Goal: Task Accomplishment & Management: Complete application form

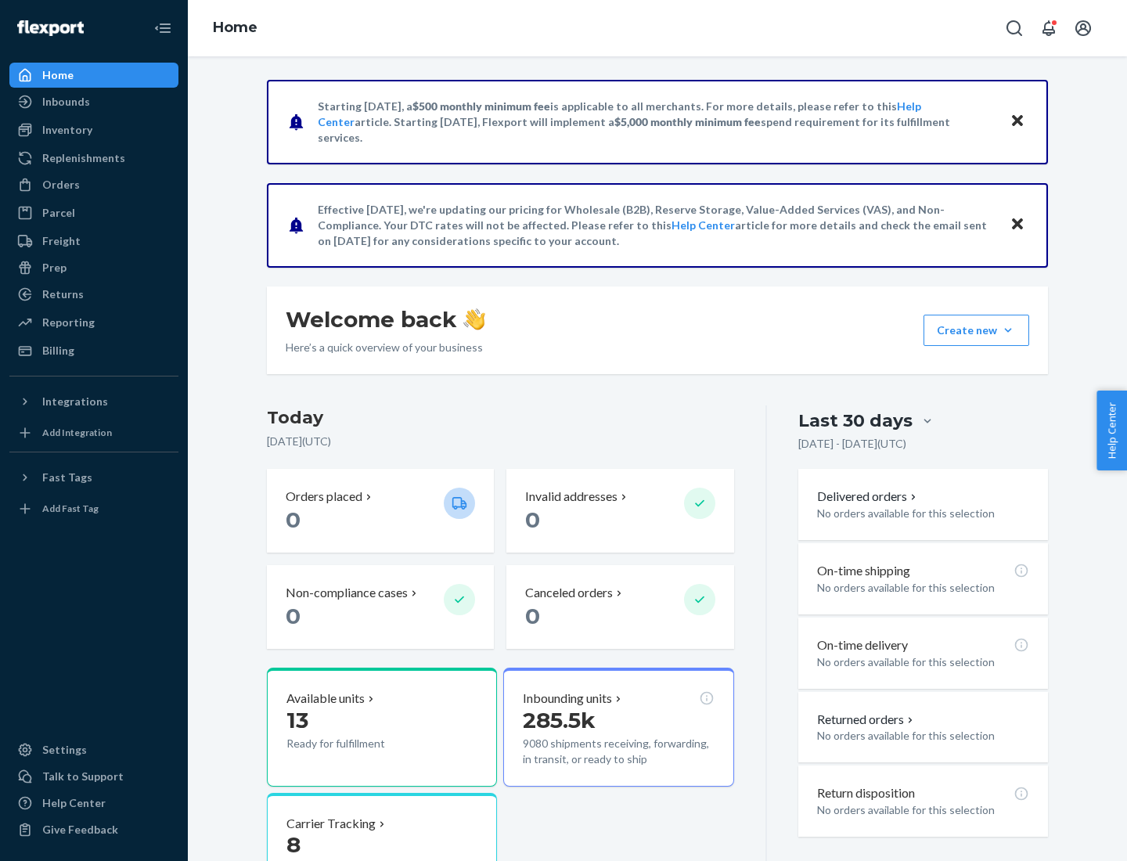
click at [1008, 330] on button "Create new Create new inbound Create new order Create new product" at bounding box center [976, 330] width 106 height 31
click at [94, 102] on div "Inbounds" at bounding box center [94, 102] width 166 height 22
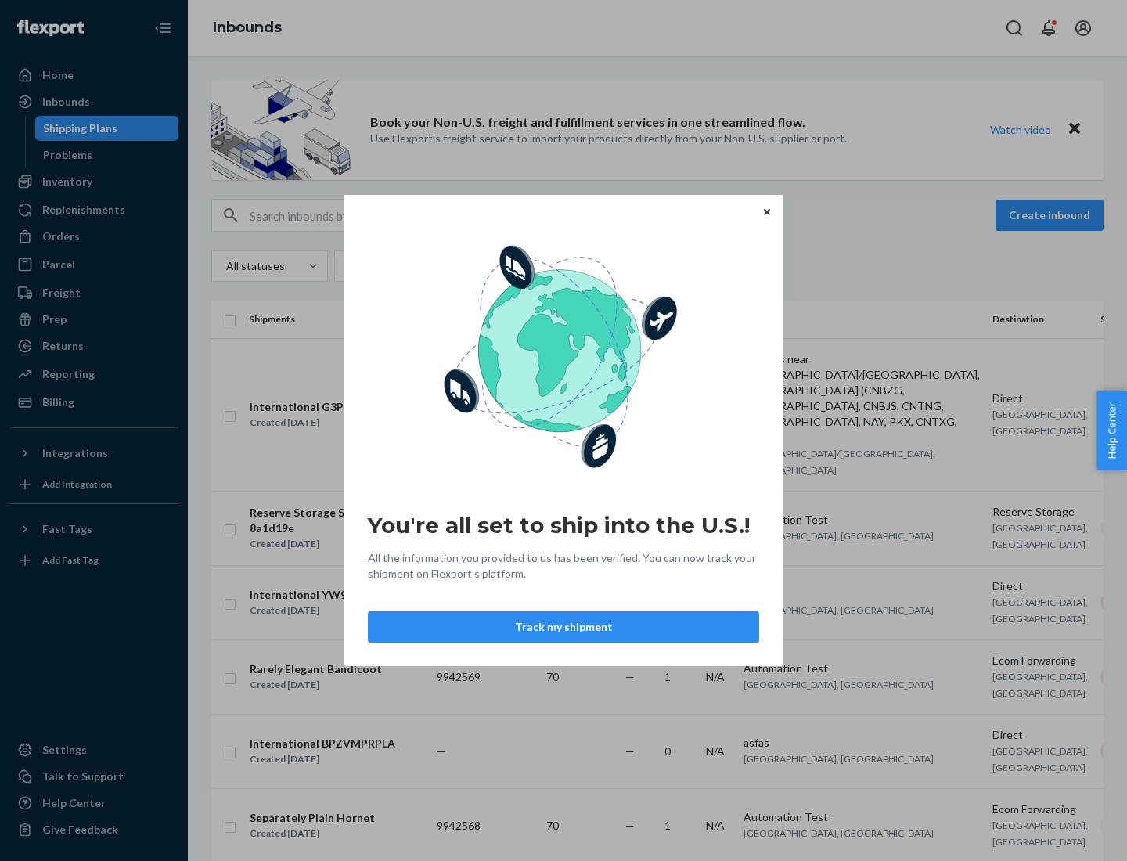
click at [563, 627] on button "Track my shipment" at bounding box center [563, 626] width 391 height 31
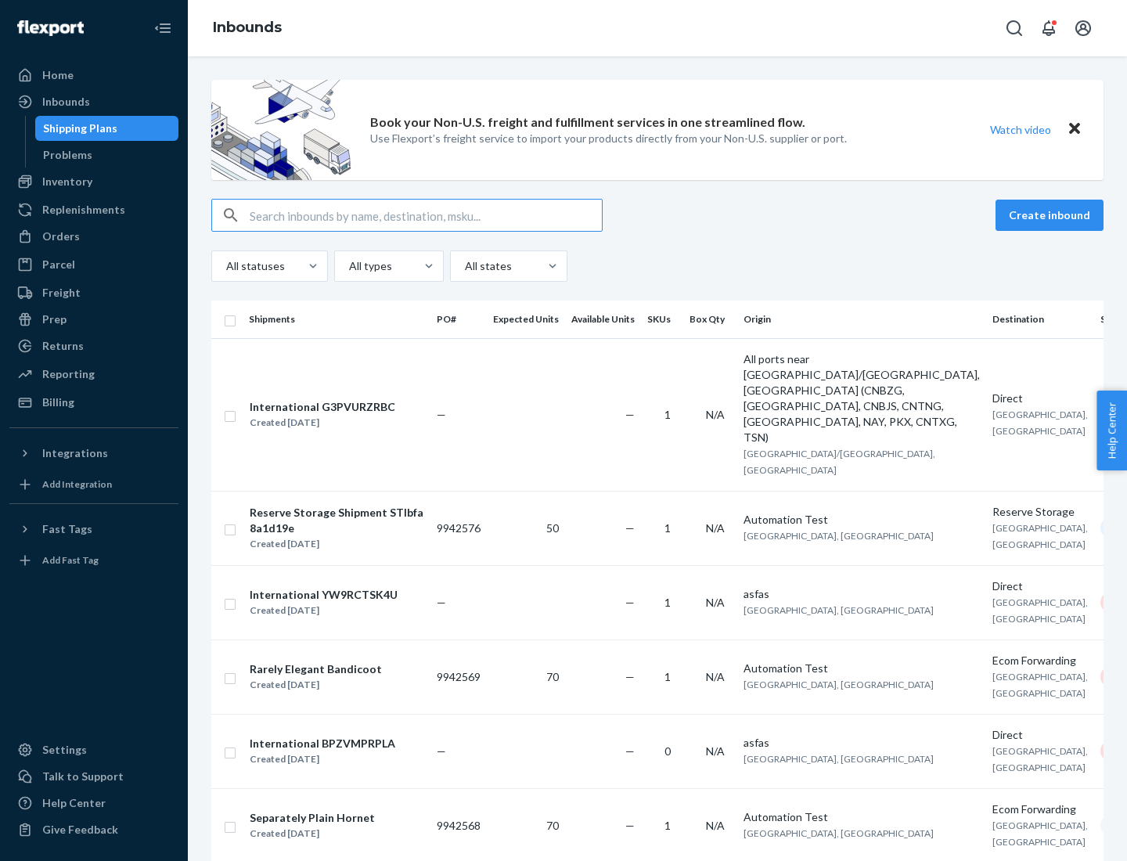
click at [1052, 215] on button "Create inbound" at bounding box center [1049, 215] width 108 height 31
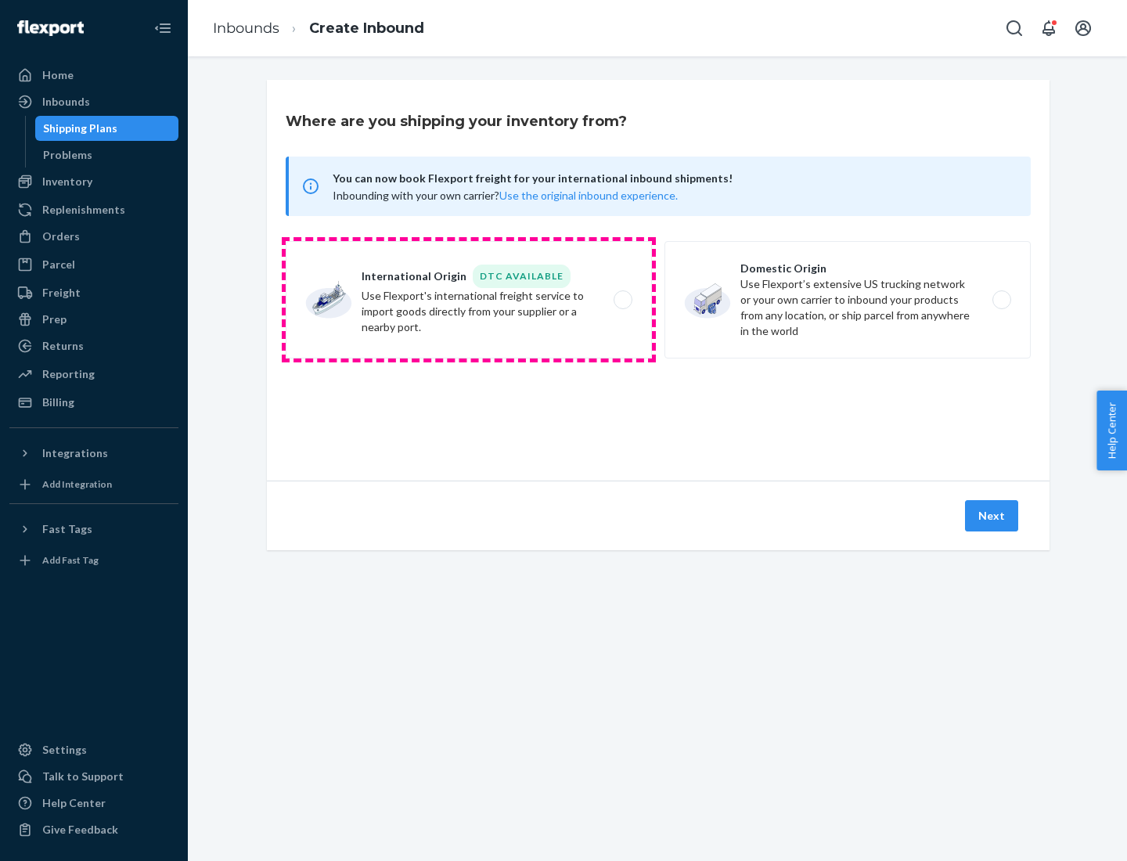
click at [469, 300] on label "International Origin DTC Available Use Flexport's international freight service…" at bounding box center [469, 299] width 366 height 117
click at [622, 300] on input "International Origin DTC Available Use Flexport's international freight service…" at bounding box center [627, 300] width 10 height 10
radio input "true"
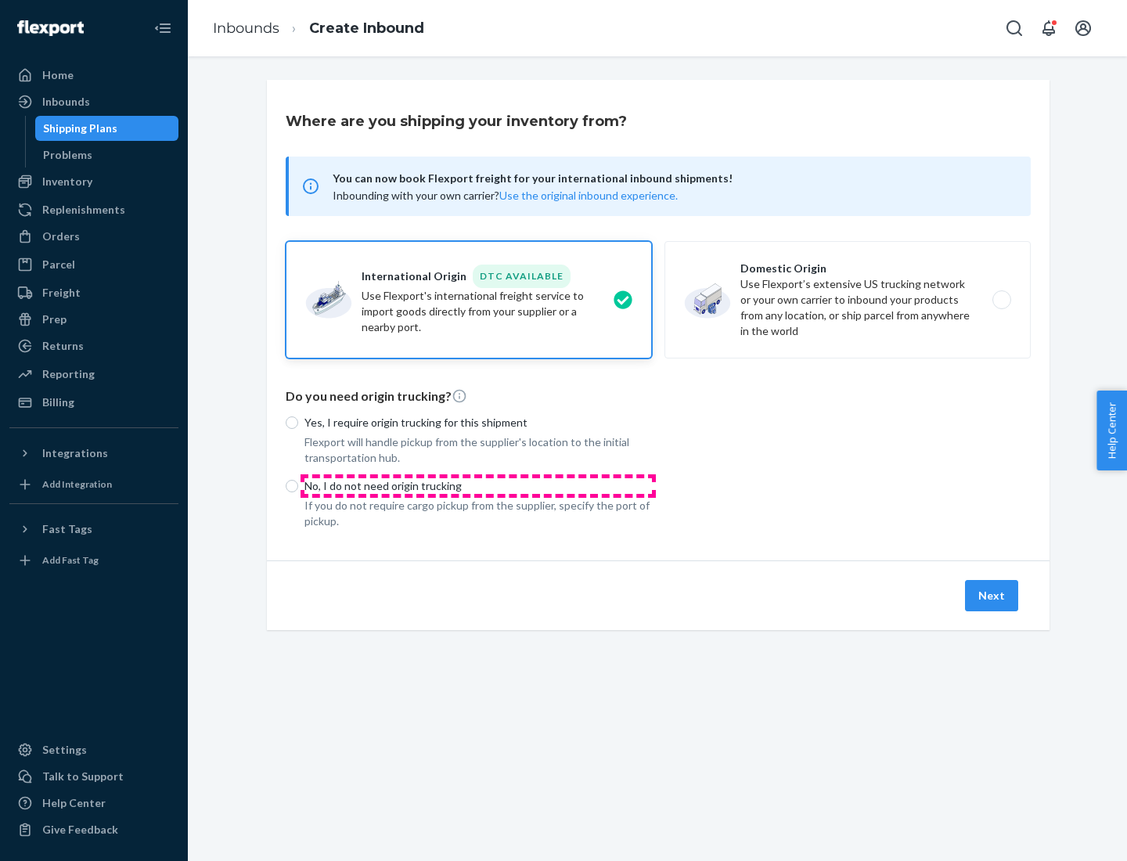
click at [478, 485] on p "No, I do not need origin trucking" at bounding box center [477, 486] width 347 height 16
click at [298, 485] on input "No, I do not need origin trucking" at bounding box center [292, 486] width 13 height 13
radio input "true"
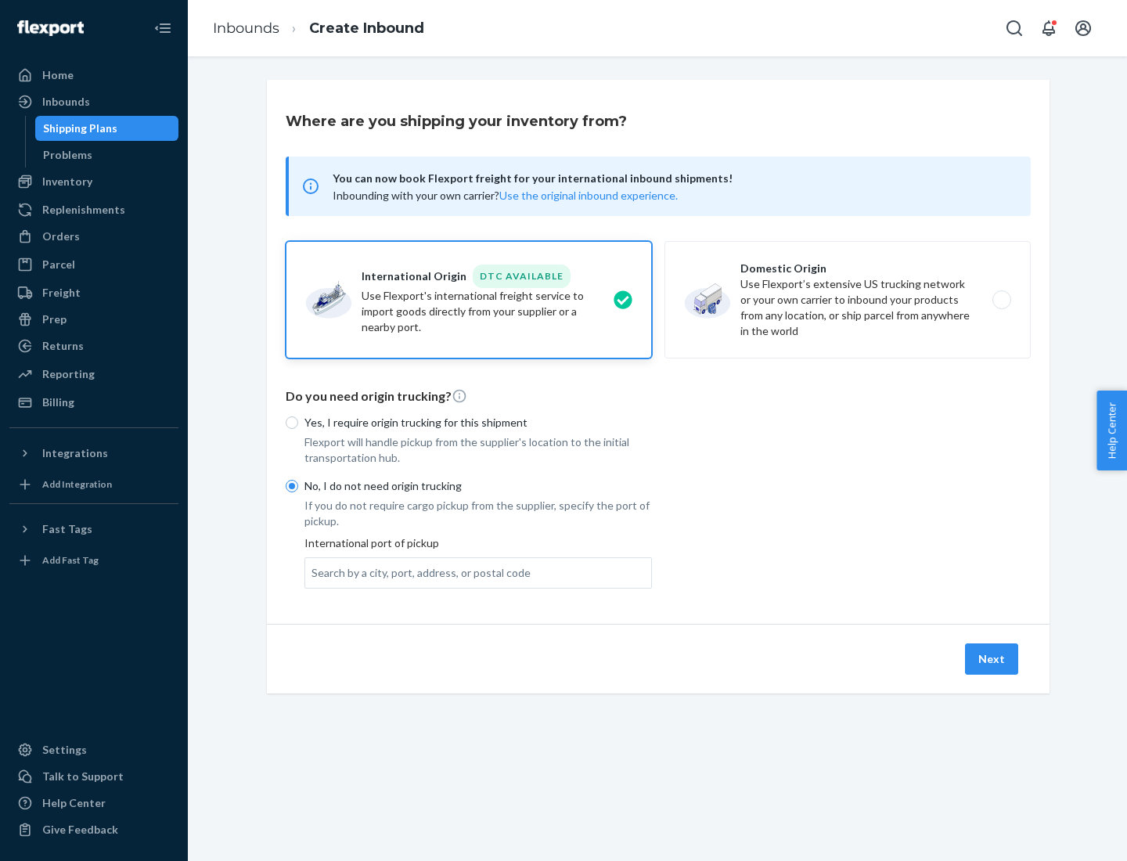
click at [417, 572] on div "Search by a city, port, address, or postal code" at bounding box center [420, 573] width 219 height 16
click at [313, 572] on input "Search by a city, port, address, or postal code" at bounding box center [312, 573] width 2 height 16
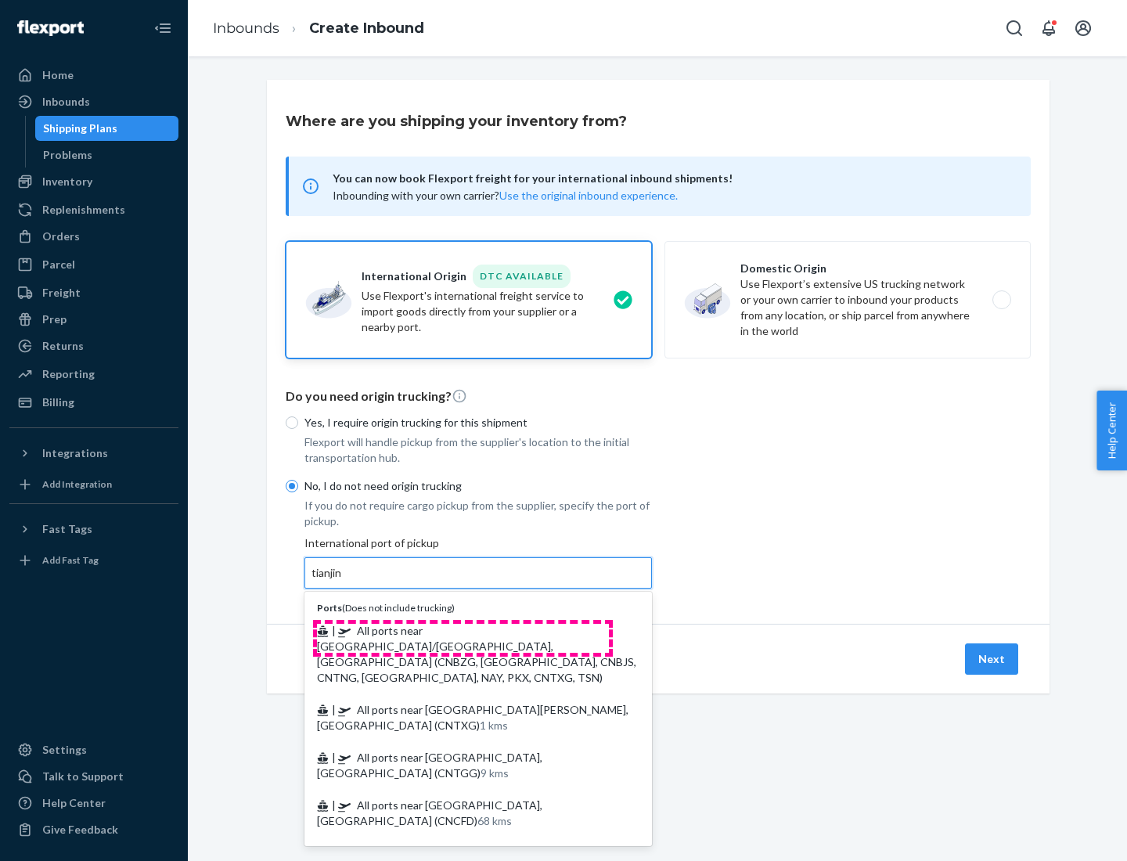
click at [462, 630] on span "| All ports near [GEOGRAPHIC_DATA]/[GEOGRAPHIC_DATA], [GEOGRAPHIC_DATA] (CNBZG,…" at bounding box center [476, 654] width 319 height 60
click at [344, 581] on input "tianjin" at bounding box center [327, 573] width 32 height 16
type input "All ports near [GEOGRAPHIC_DATA]/[GEOGRAPHIC_DATA], [GEOGRAPHIC_DATA] (CNBZG, […"
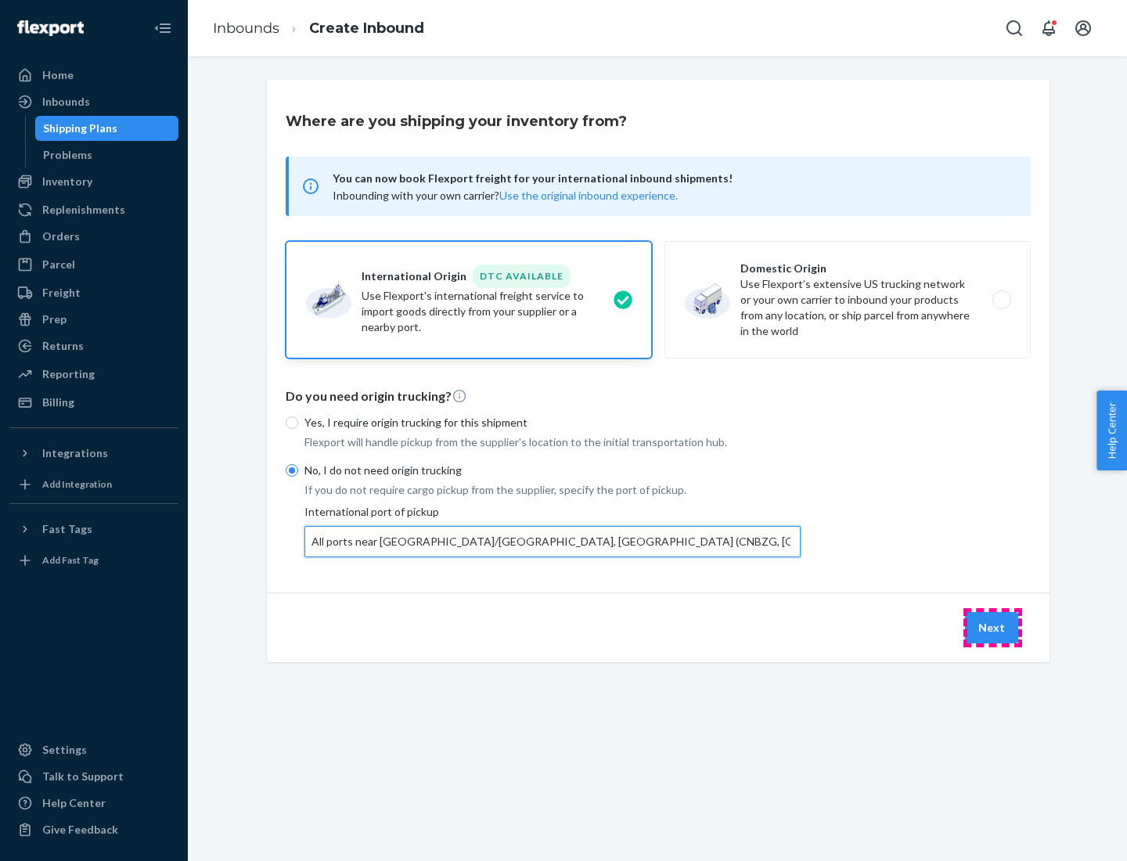
click at [992, 627] on button "Next" at bounding box center [991, 627] width 53 height 31
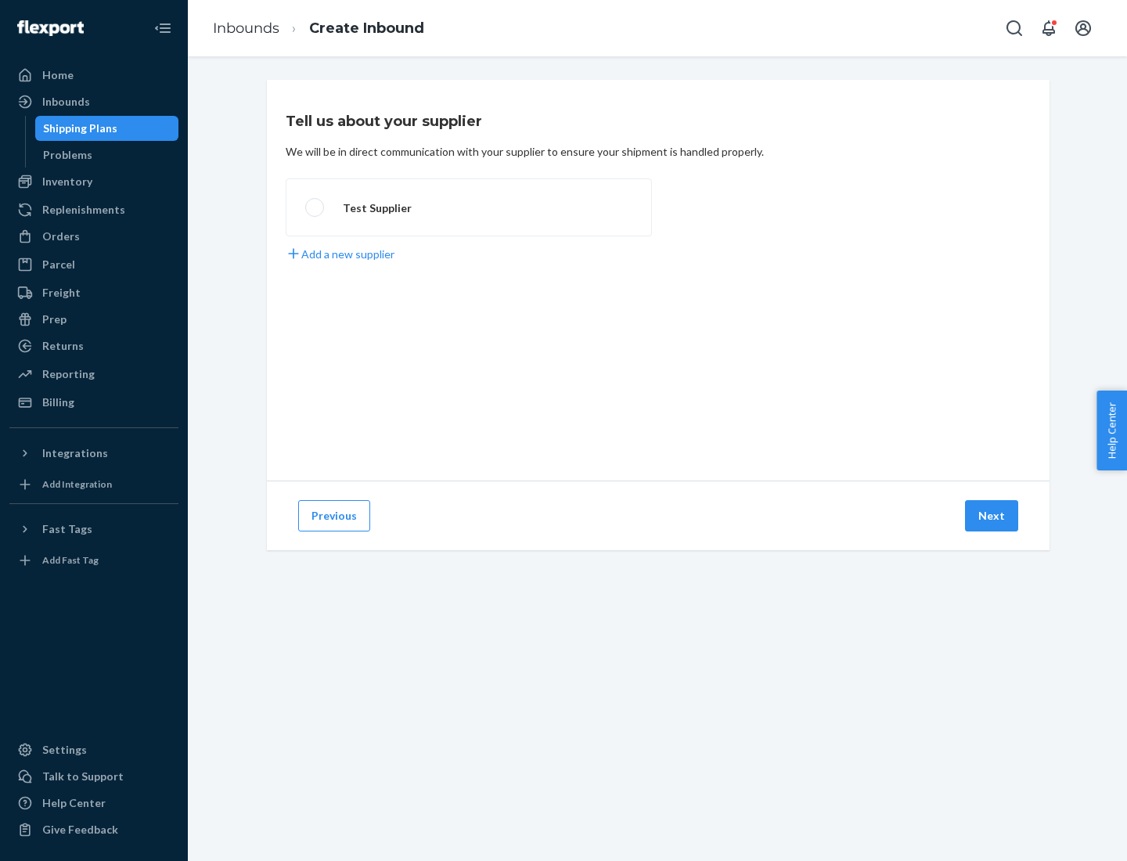
click at [469, 207] on label "Test Supplier" at bounding box center [469, 207] width 366 height 58
click at [315, 207] on input "Test Supplier" at bounding box center [310, 208] width 10 height 10
radio input "true"
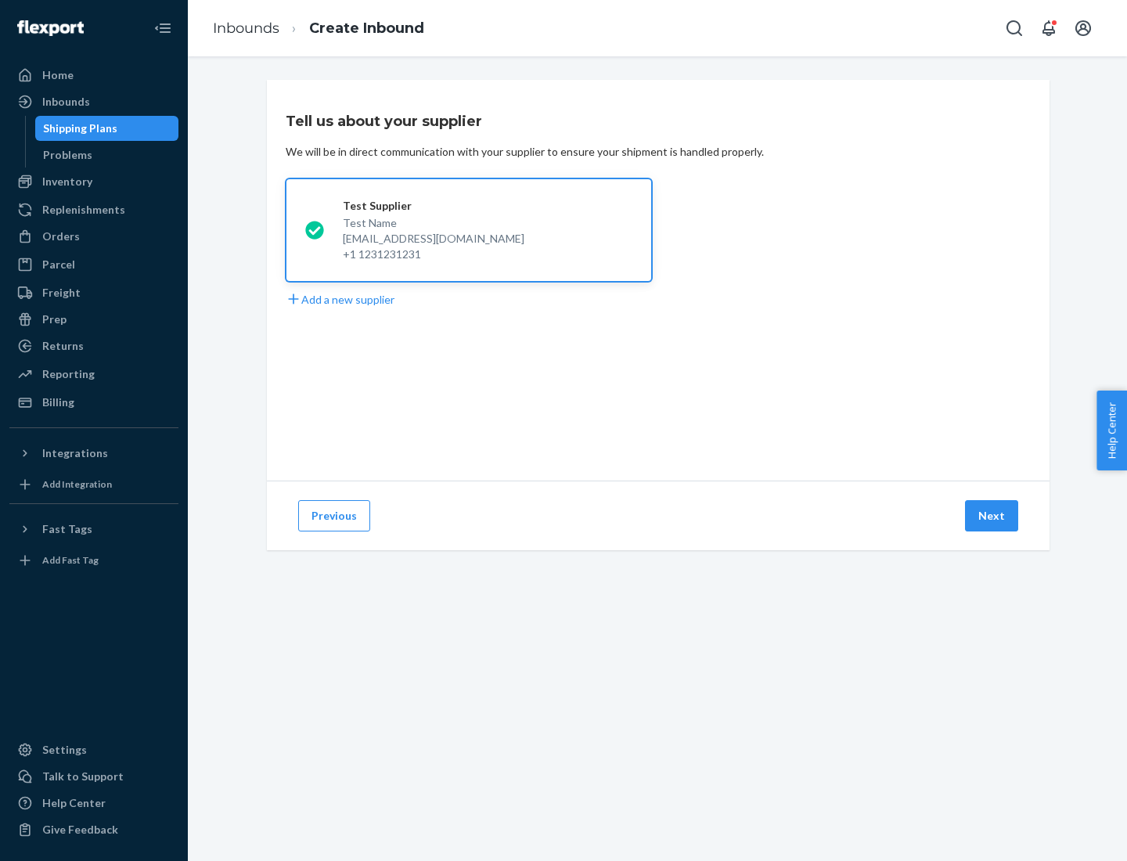
click at [992, 516] on button "Next" at bounding box center [991, 515] width 53 height 31
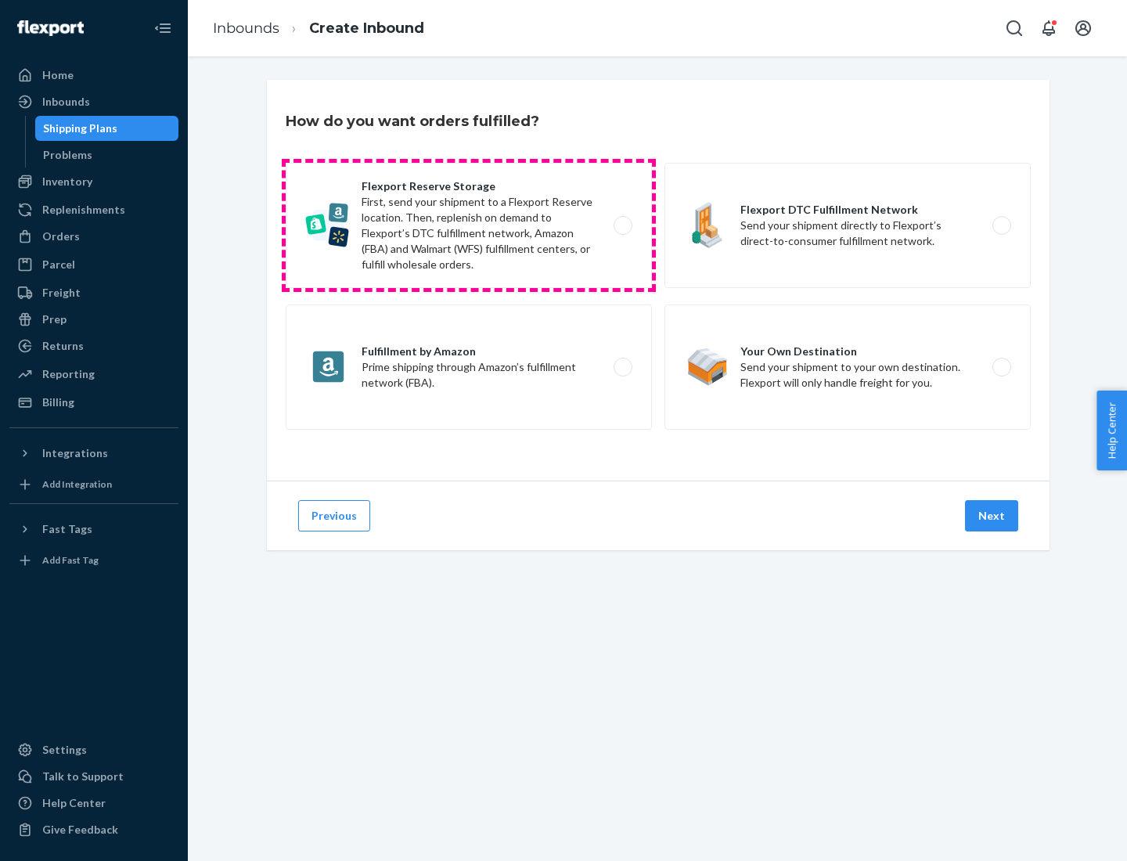
click at [469, 225] on label "Flexport Reserve Storage First, send your shipment to a Flexport Reserve locati…" at bounding box center [469, 225] width 366 height 125
click at [622, 225] on input "Flexport Reserve Storage First, send your shipment to a Flexport Reserve locati…" at bounding box center [627, 226] width 10 height 10
radio input "true"
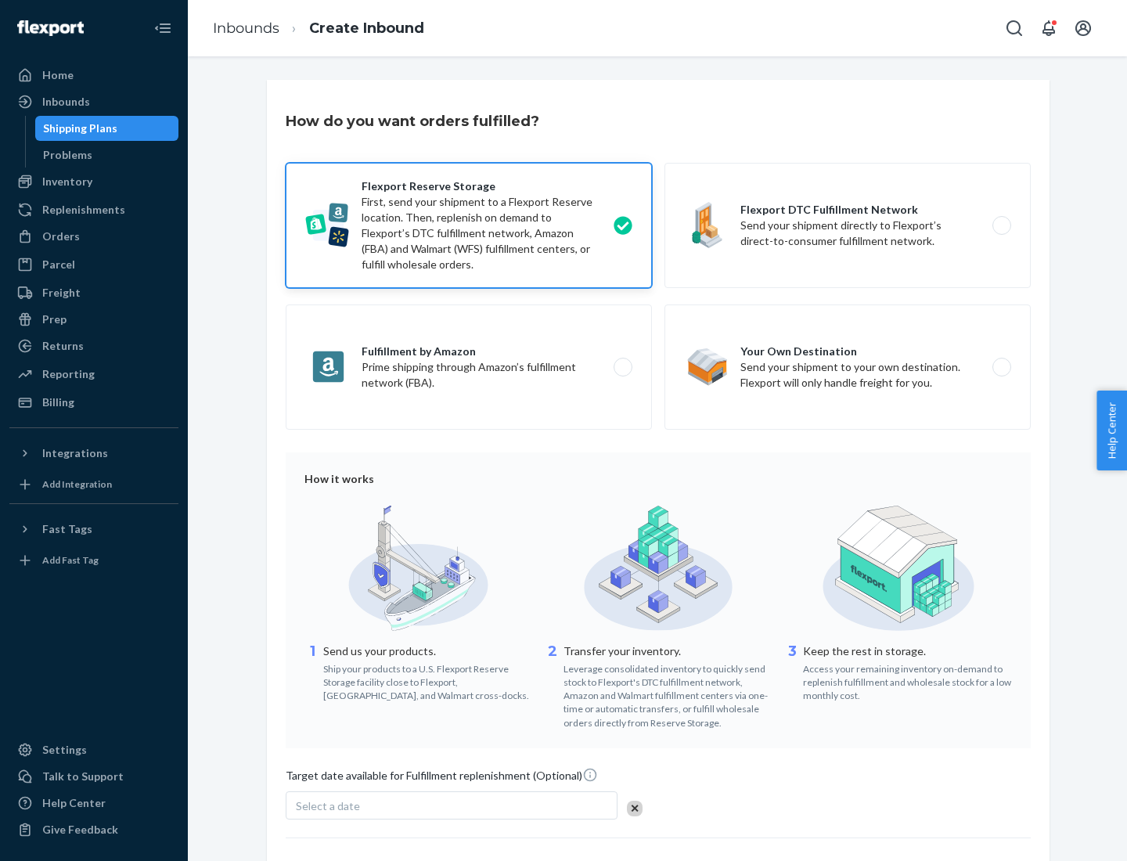
scroll to position [128, 0]
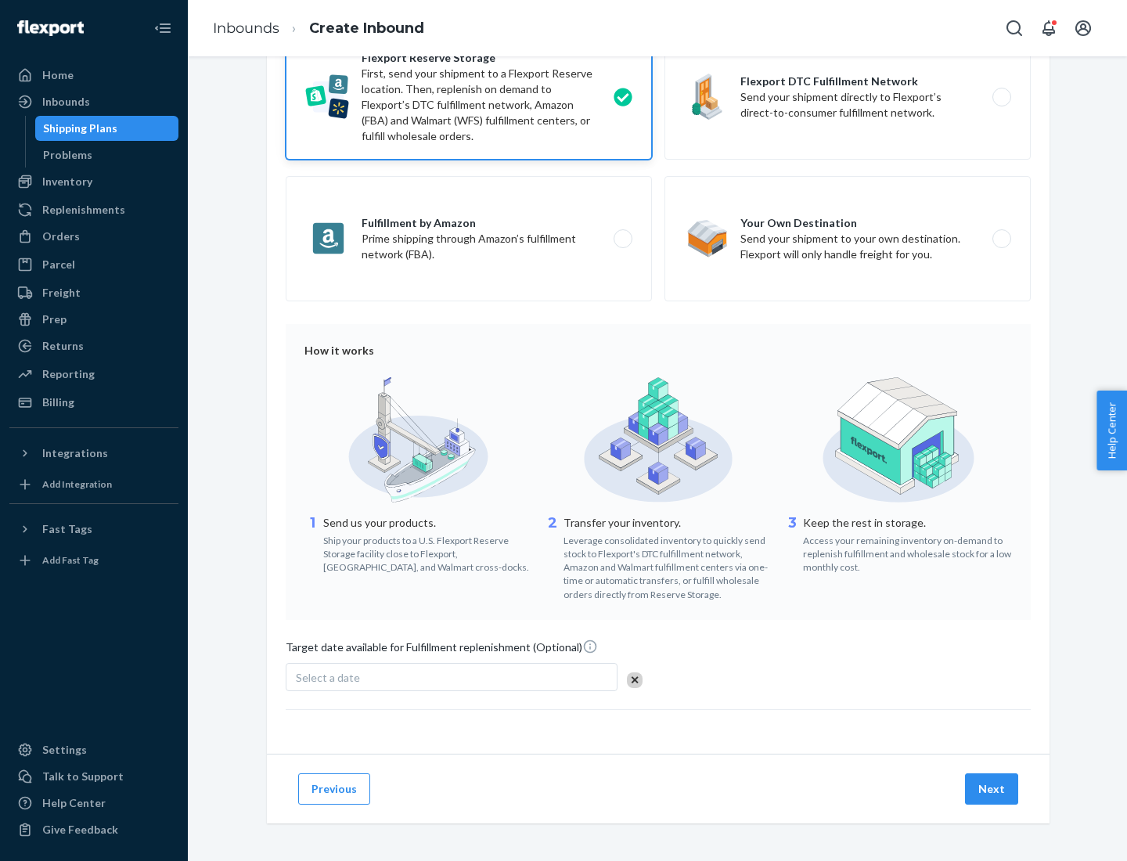
click at [992, 788] on button "Next" at bounding box center [991, 788] width 53 height 31
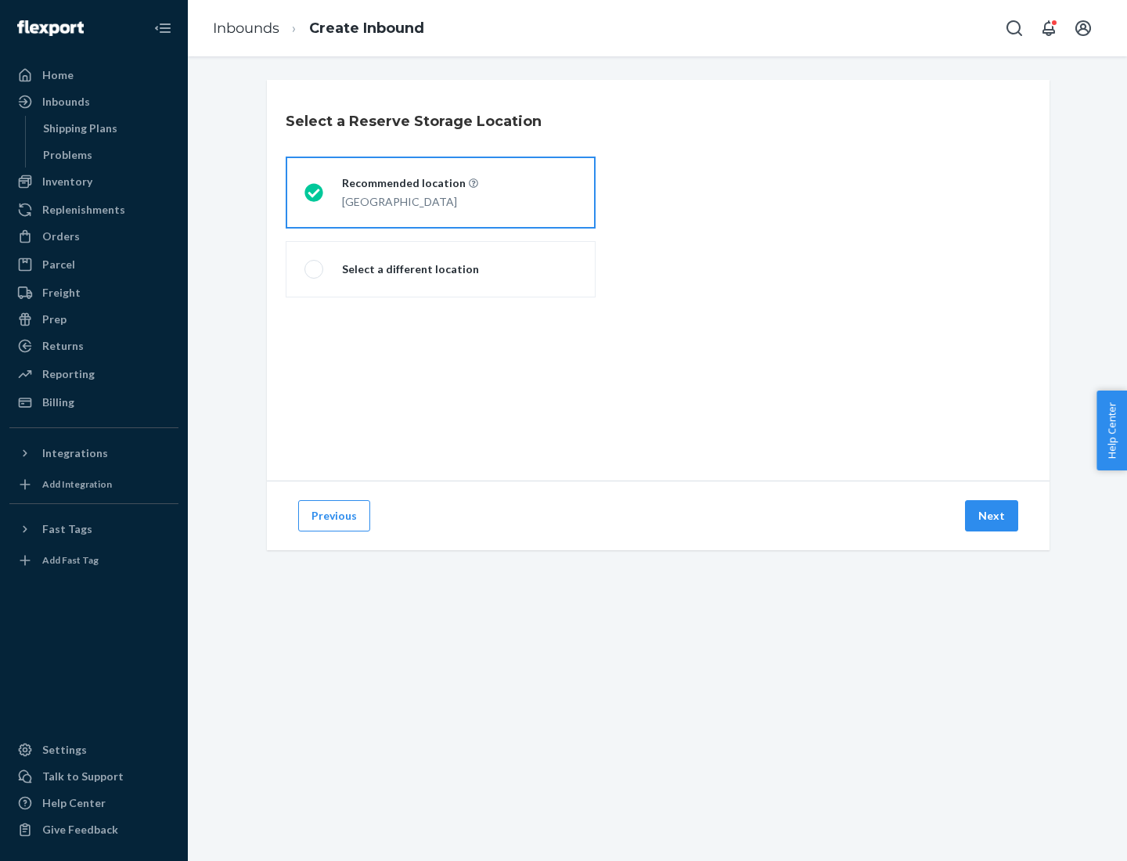
click at [441, 192] on div "[GEOGRAPHIC_DATA]" at bounding box center [410, 200] width 136 height 19
click at [315, 192] on input "Recommended location [GEOGRAPHIC_DATA]" at bounding box center [309, 193] width 10 height 10
click at [992, 516] on button "Next" at bounding box center [991, 515] width 53 height 31
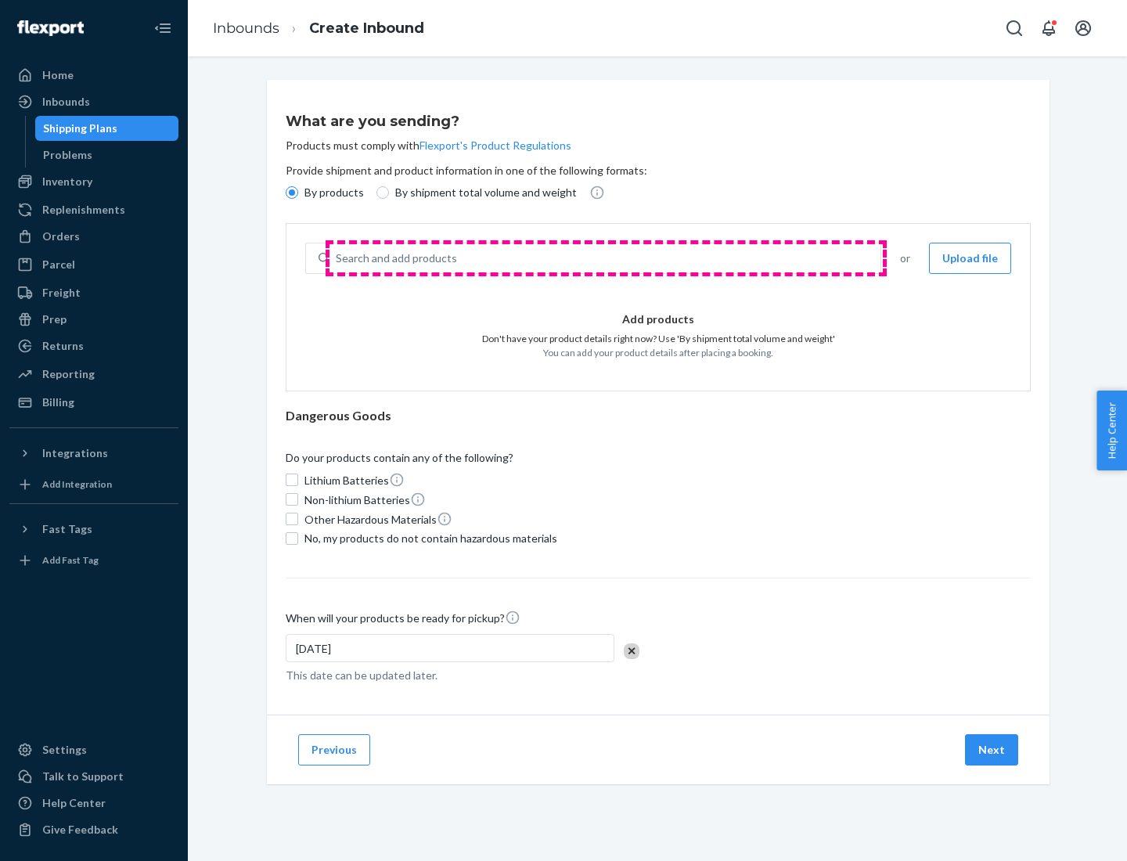
click at [606, 258] on div "Search and add products" at bounding box center [604, 258] width 551 height 28
click at [337, 258] on input "Search and add products" at bounding box center [337, 258] width 2 height 16
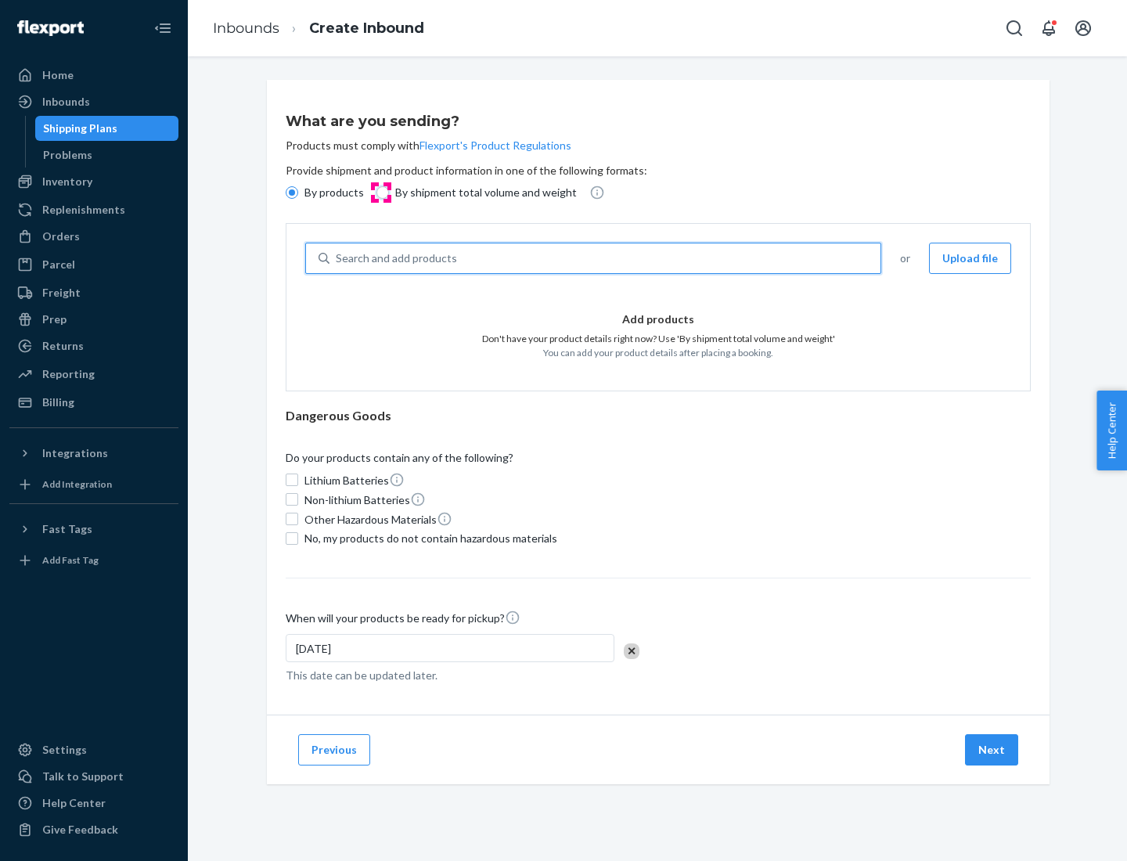
click at [380, 192] on input "By shipment total volume and weight" at bounding box center [382, 192] width 13 height 13
radio input "true"
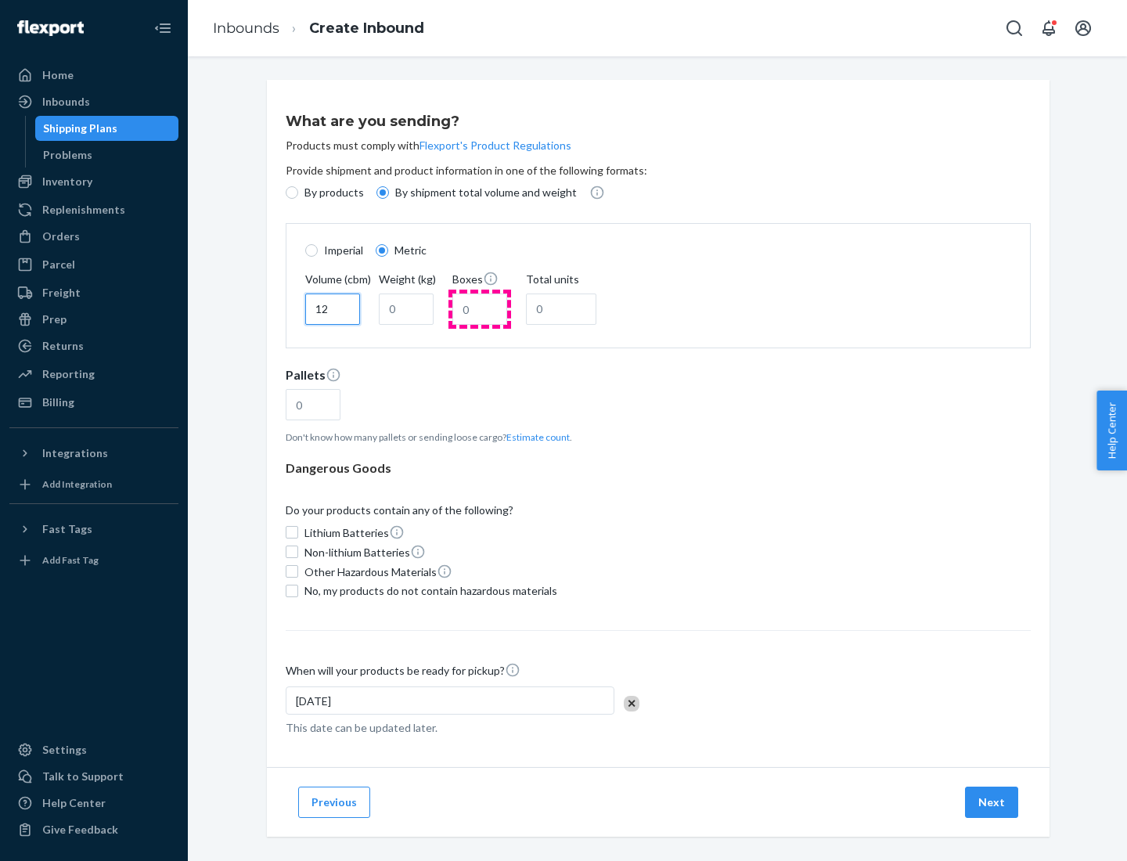
type input "12"
type input "22"
type input "222"
type input "121"
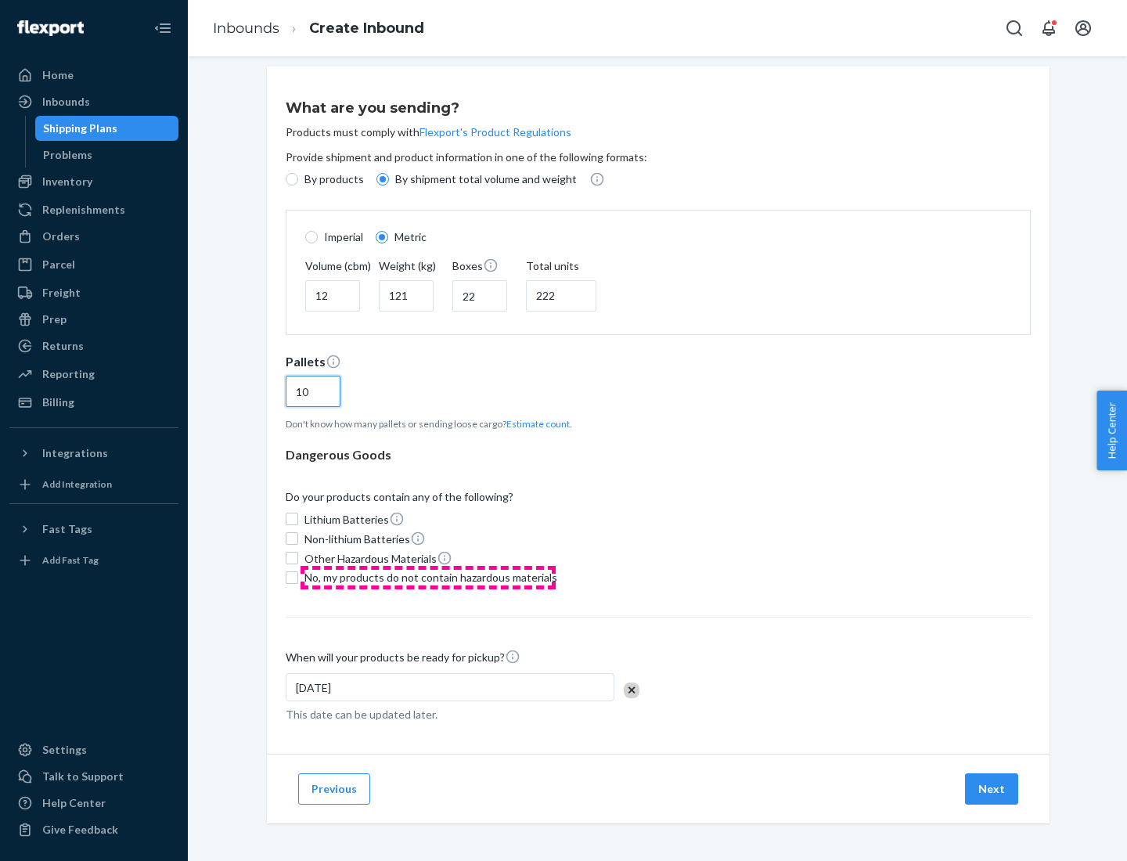
type input "10"
click at [428, 577] on span "No, my products do not contain hazardous materials" at bounding box center [430, 578] width 253 height 16
click at [298, 577] on input "No, my products do not contain hazardous materials" at bounding box center [292, 577] width 13 height 13
checkbox input "true"
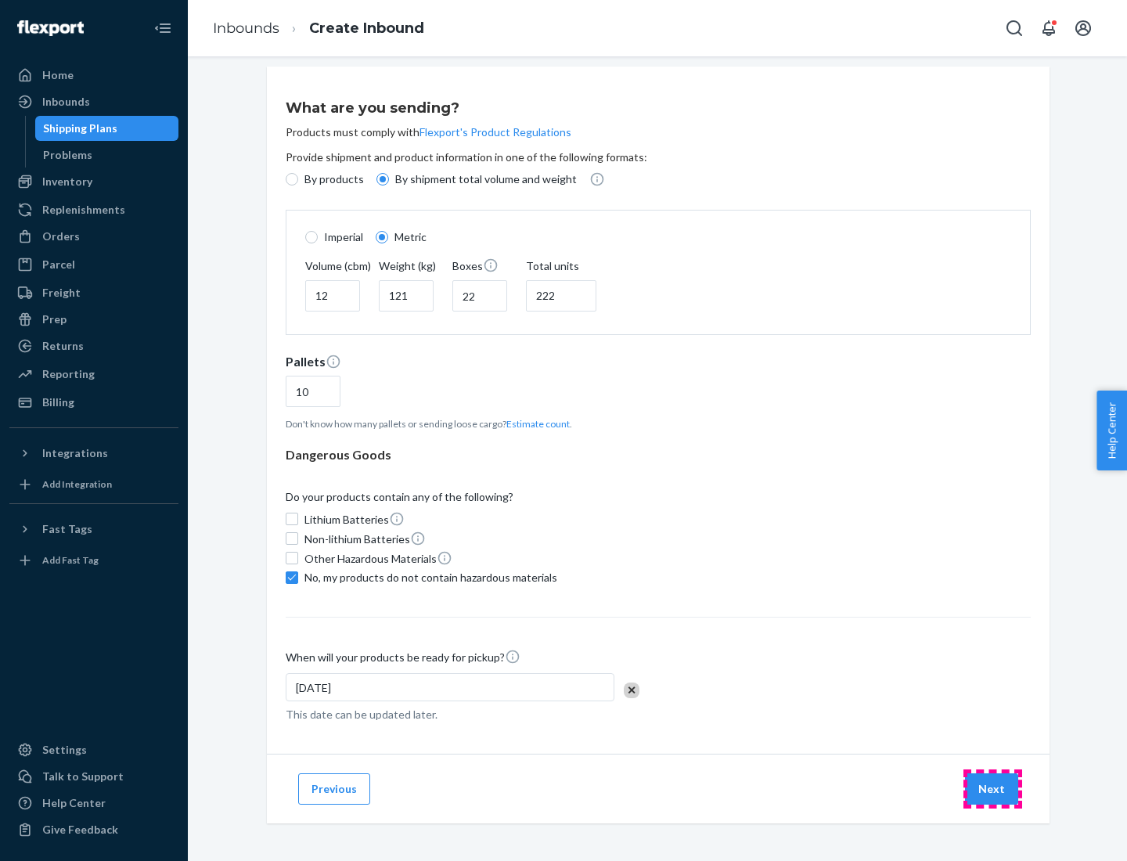
click at [992, 788] on button "Next" at bounding box center [991, 788] width 53 height 31
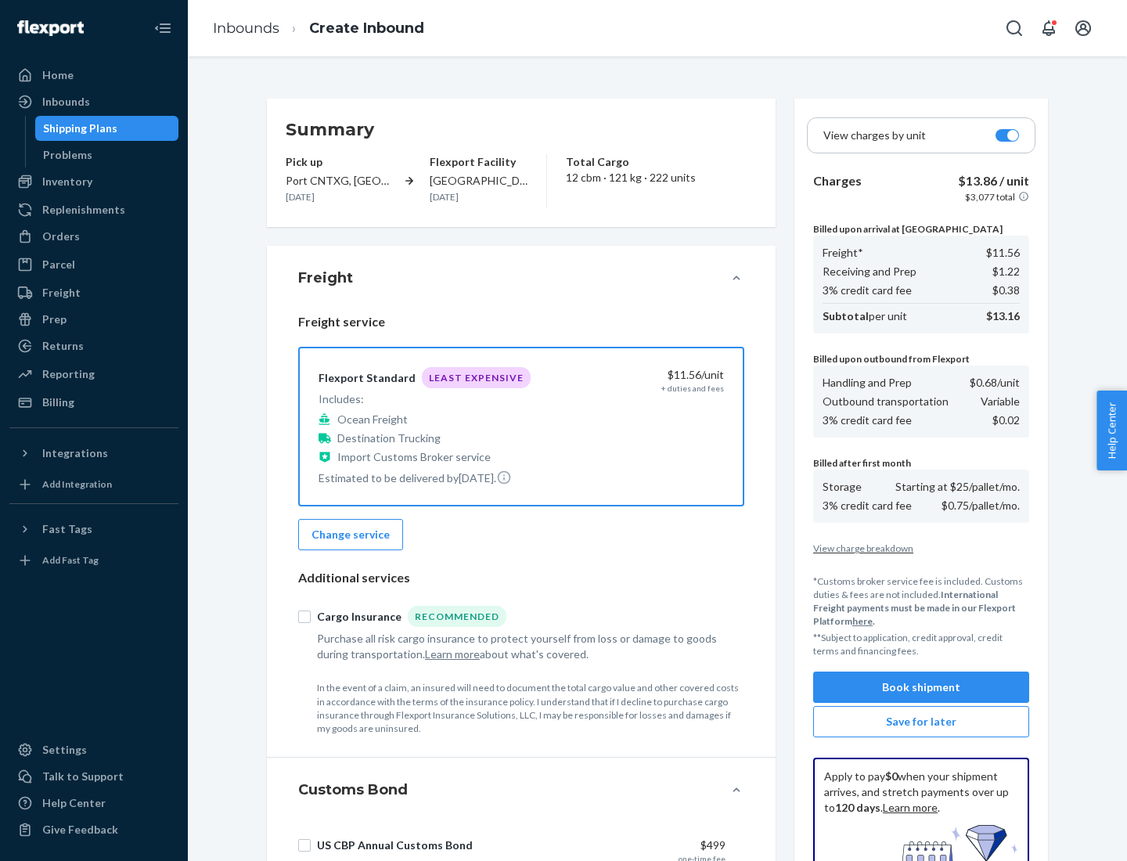
scroll to position [228, 0]
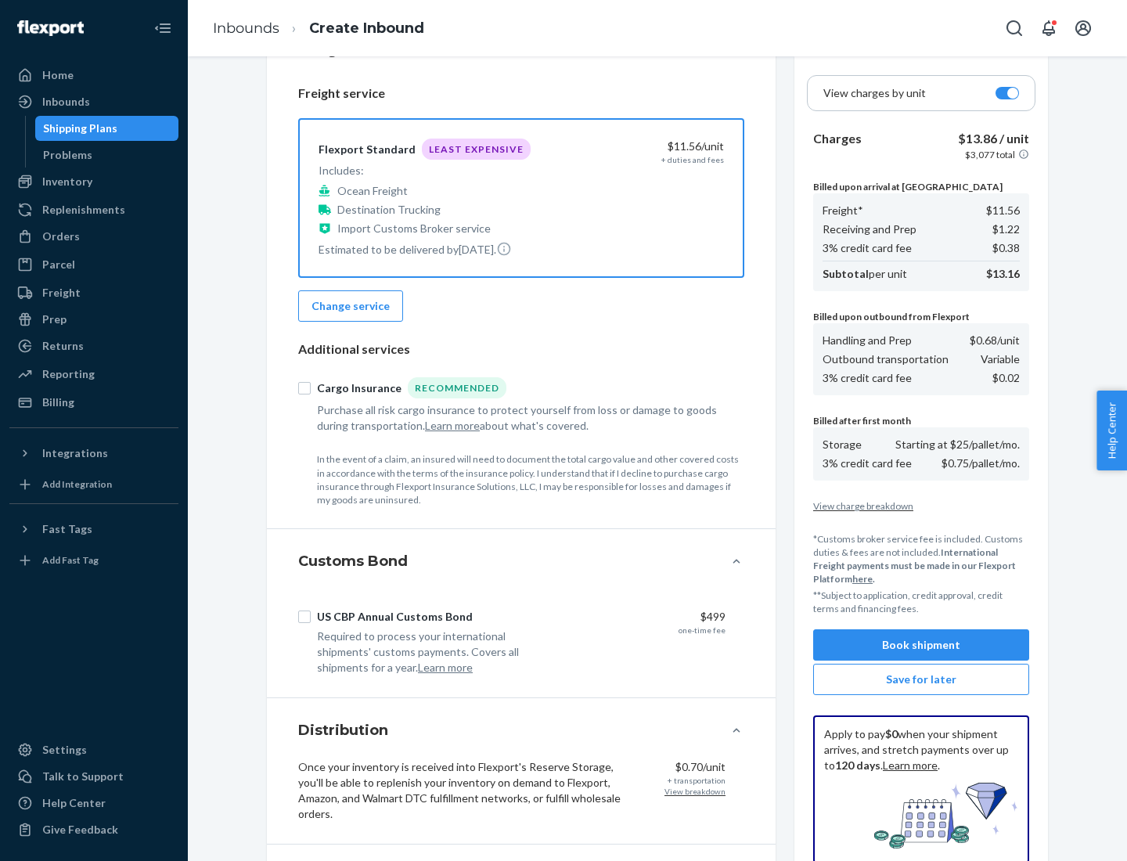
click at [921, 645] on button "Book shipment" at bounding box center [921, 644] width 216 height 31
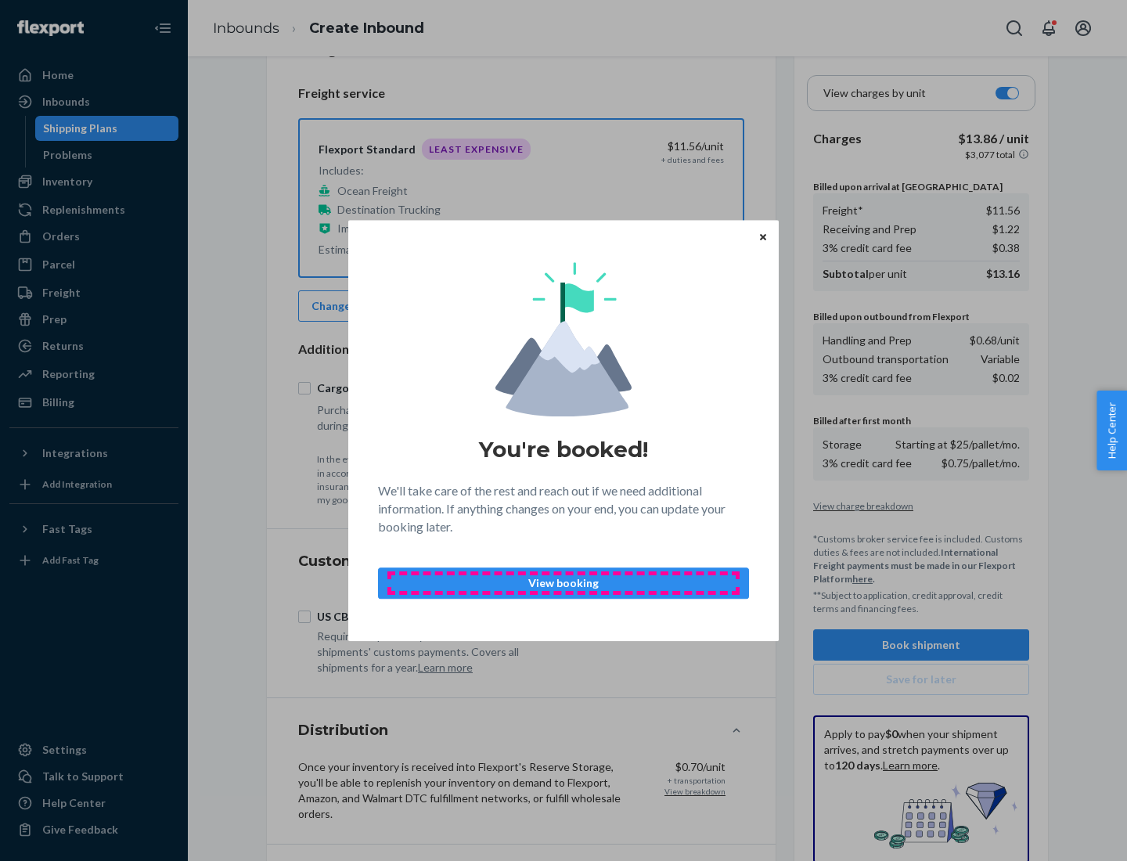
click at [563, 582] on p "View booking" at bounding box center [563, 583] width 344 height 16
